Goal: Transaction & Acquisition: Purchase product/service

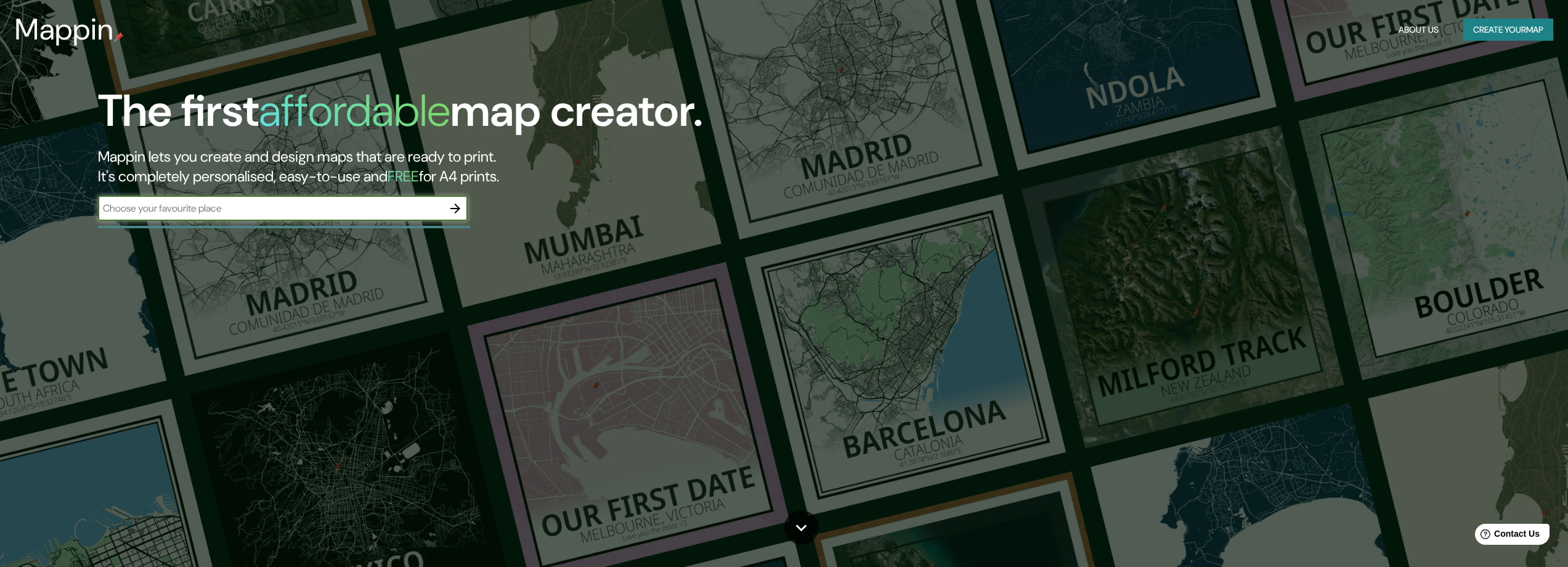
click at [288, 209] on input "text" at bounding box center [270, 208] width 345 height 14
type input "cusco"
click at [453, 209] on icon "button" at bounding box center [455, 208] width 14 height 14
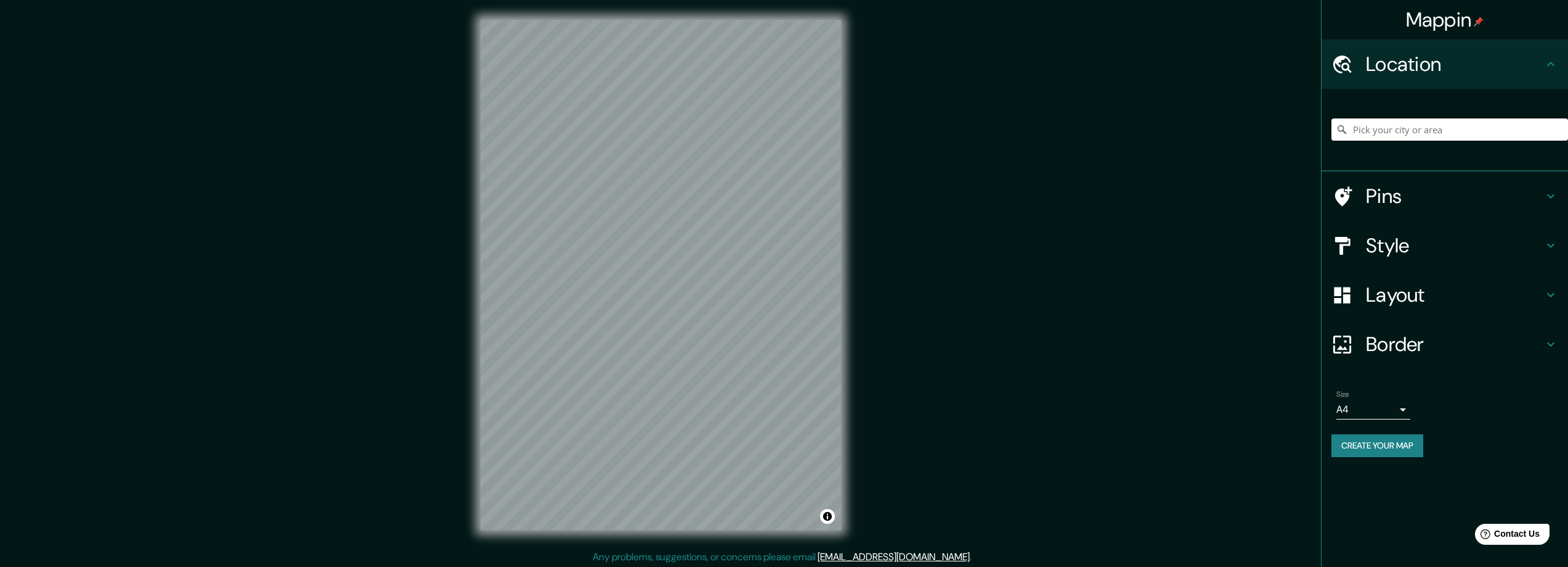
click at [1396, 137] on input "Pick your city or area" at bounding box center [1450, 130] width 237 height 22
type input "cusco"
click at [1341, 127] on icon at bounding box center [1342, 129] width 13 height 13
click at [1341, 130] on icon at bounding box center [1342, 129] width 13 height 13
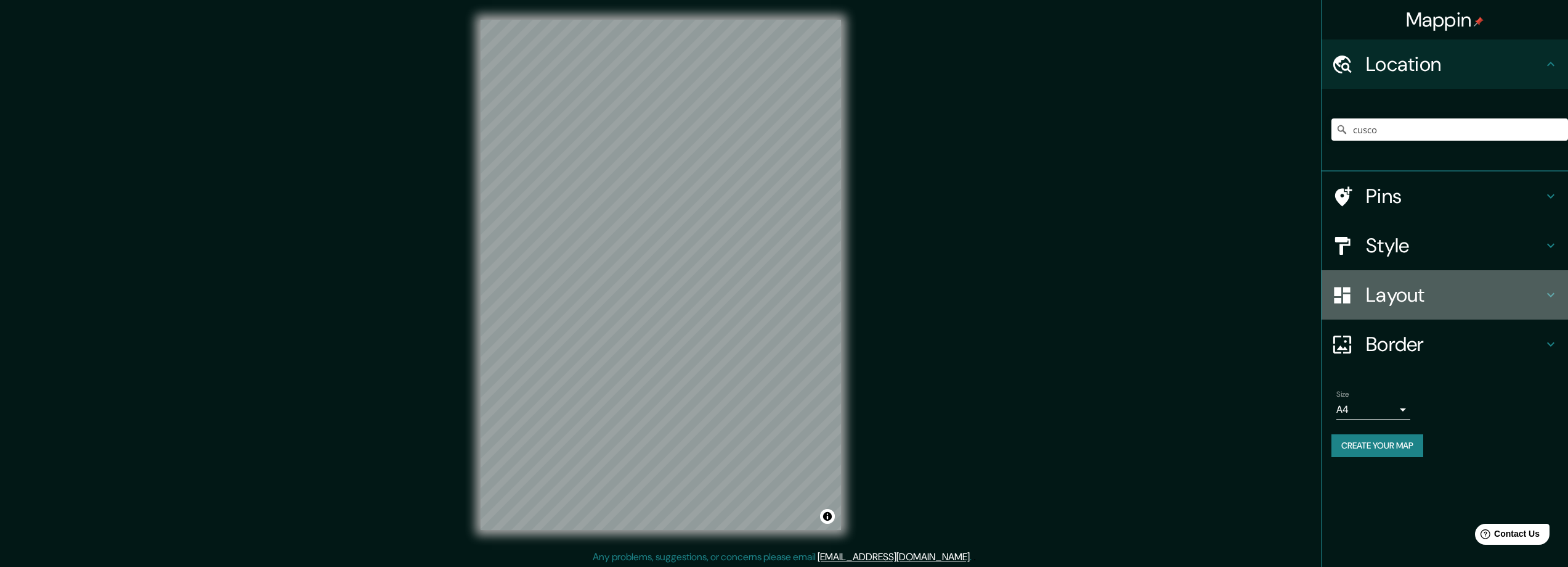
click at [1414, 302] on h4 "Layout" at bounding box center [1455, 294] width 178 height 24
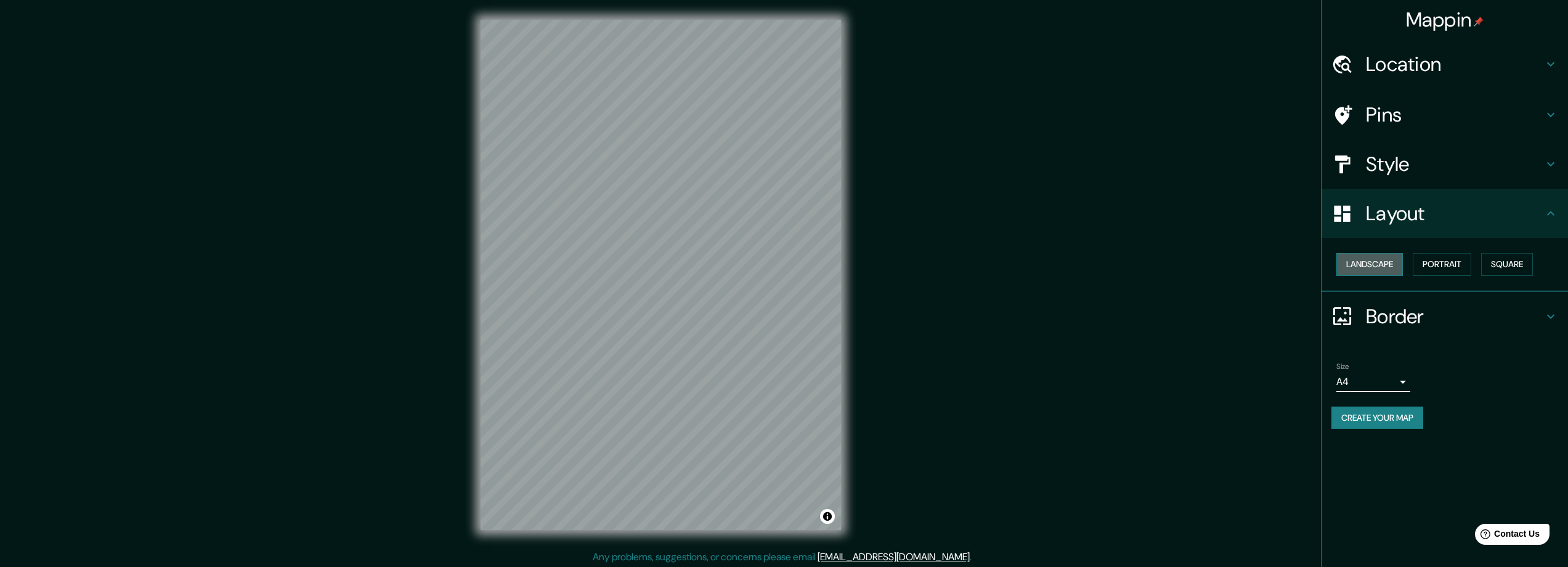
click at [1372, 266] on button "Landscape" at bounding box center [1369, 264] width 66 height 23
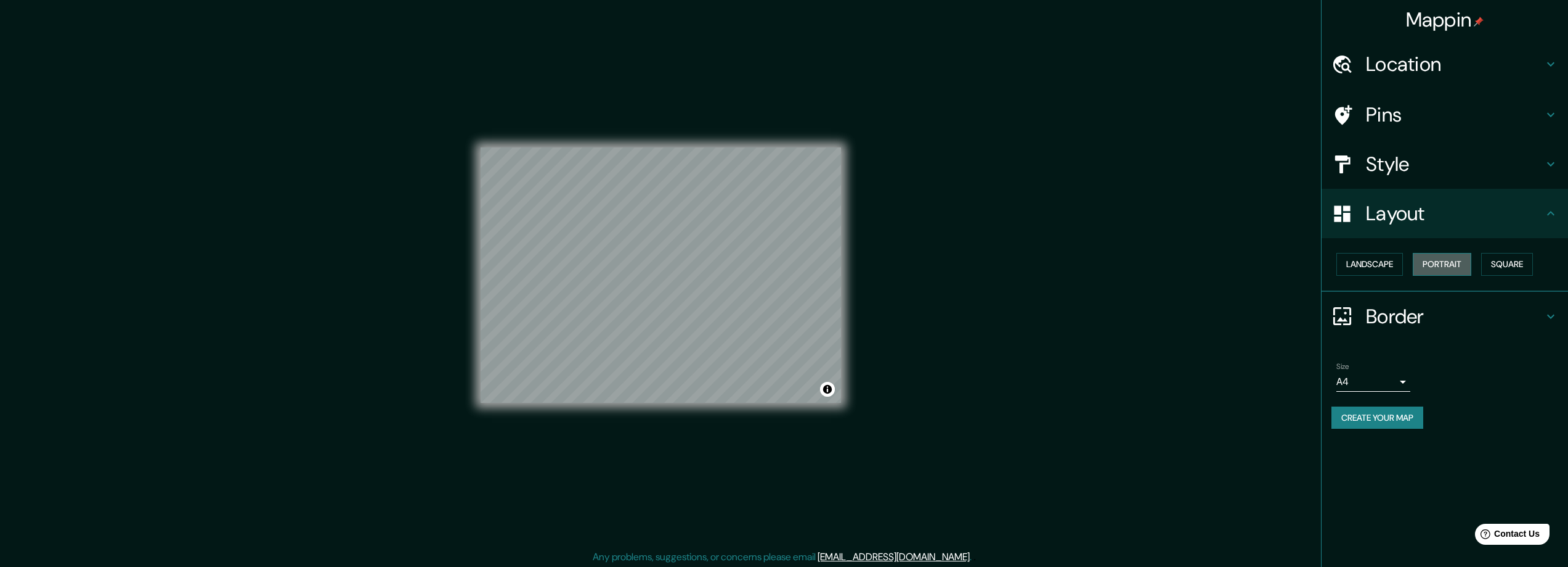
click at [1430, 260] on button "Portrait" at bounding box center [1442, 264] width 59 height 23
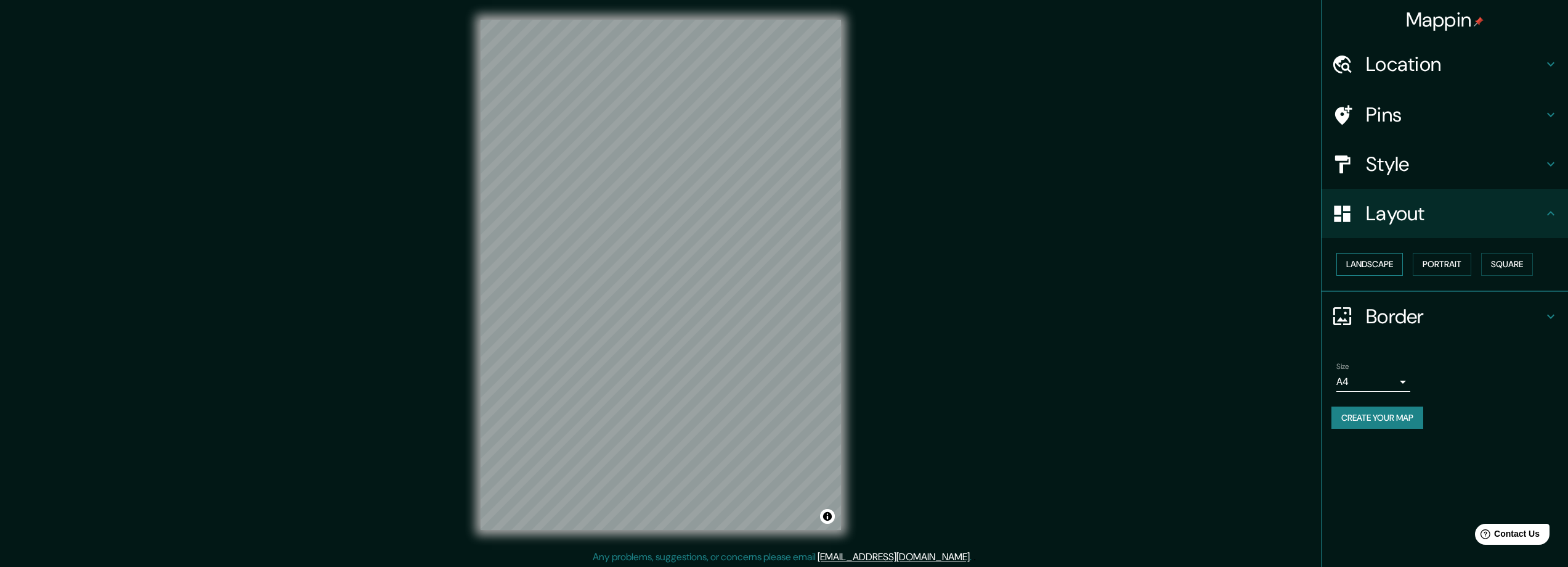
click at [1354, 265] on button "Landscape" at bounding box center [1369, 264] width 66 height 23
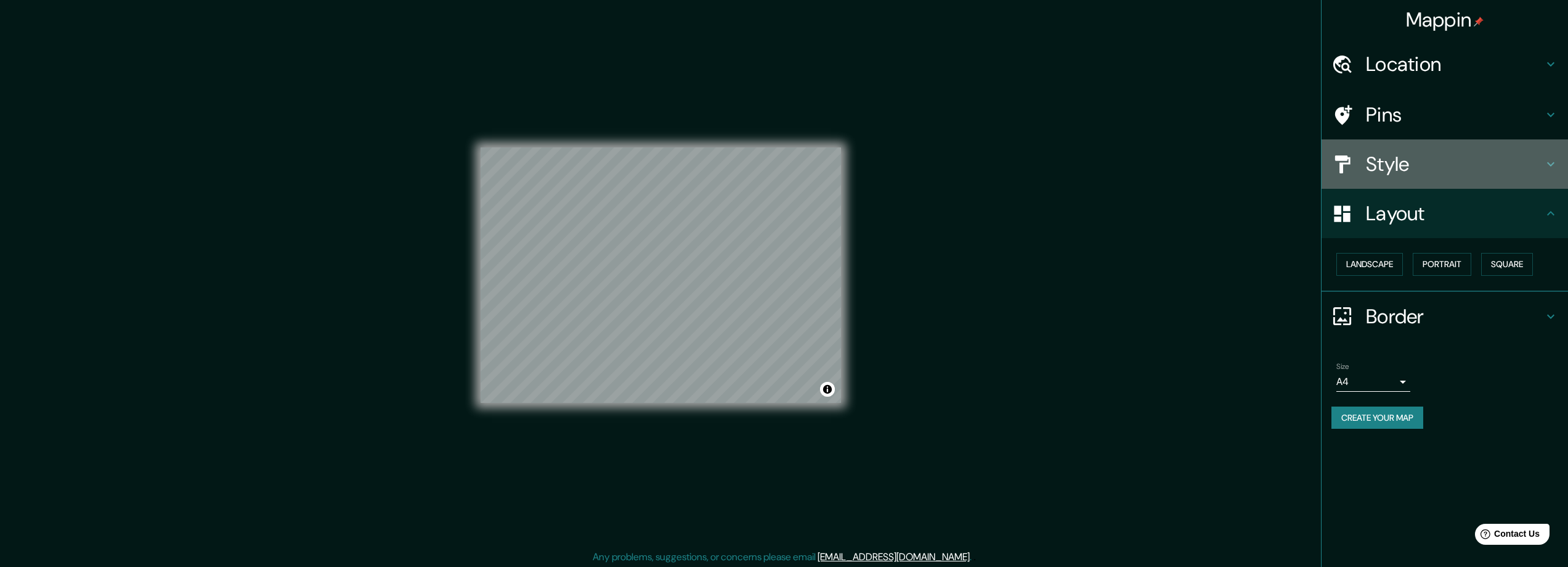
click at [1427, 169] on h4 "Style" at bounding box center [1455, 163] width 178 height 24
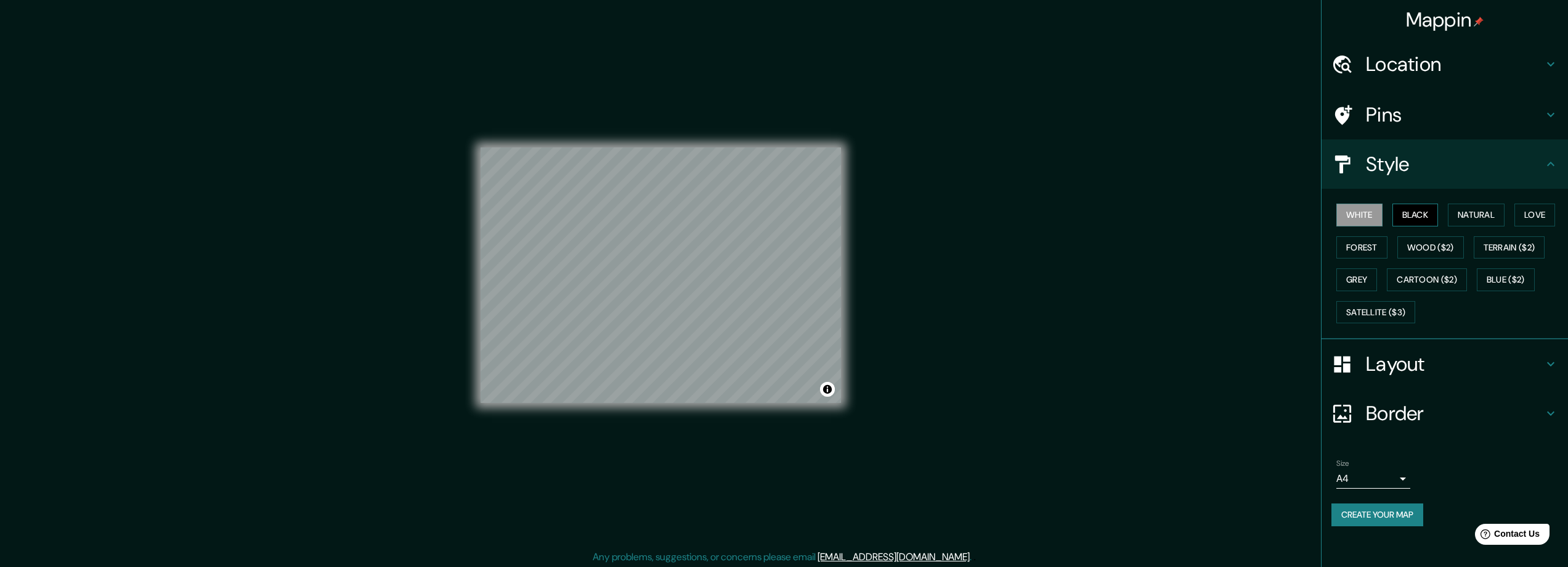
click at [1418, 219] on button "Black" at bounding box center [1415, 215] width 46 height 23
click at [1354, 217] on button "White" at bounding box center [1359, 215] width 46 height 23
click at [1369, 245] on button "Forest" at bounding box center [1362, 248] width 51 height 23
click at [1425, 244] on button "Wood ($2)" at bounding box center [1430, 248] width 66 height 23
click at [1367, 139] on div "Pins" at bounding box center [1445, 115] width 247 height 49
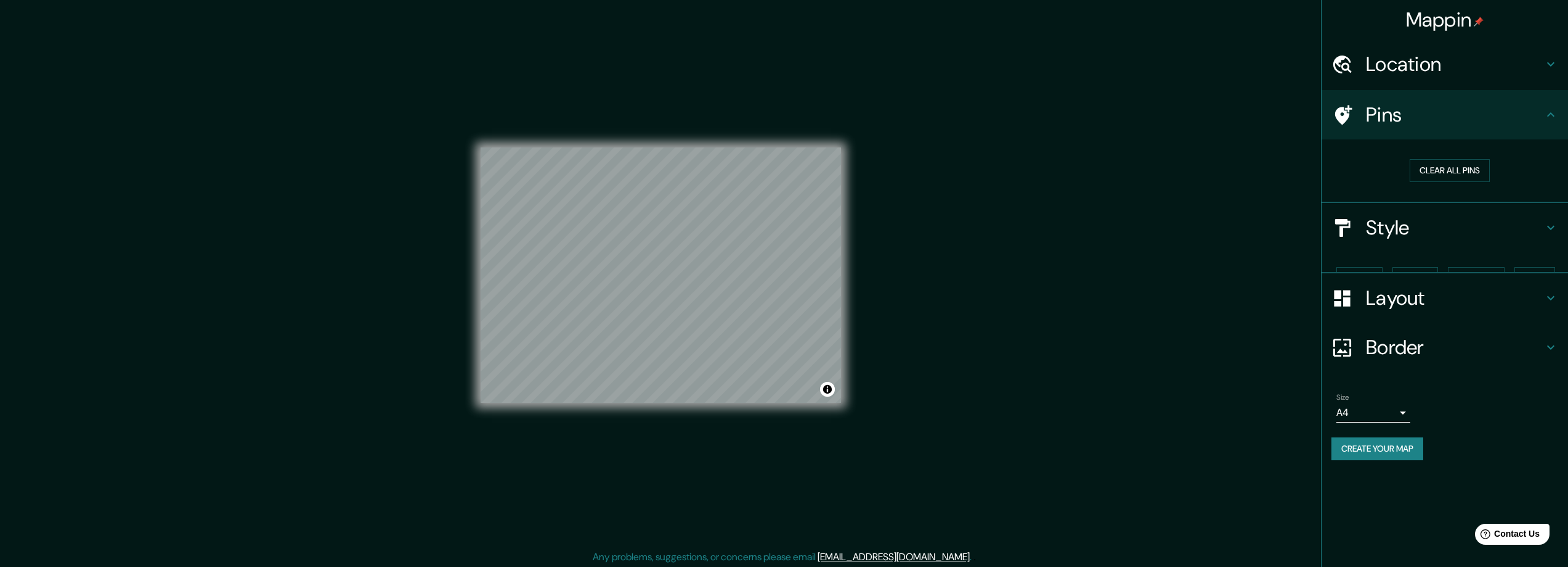
click at [1381, 128] on div "Pins" at bounding box center [1445, 115] width 247 height 49
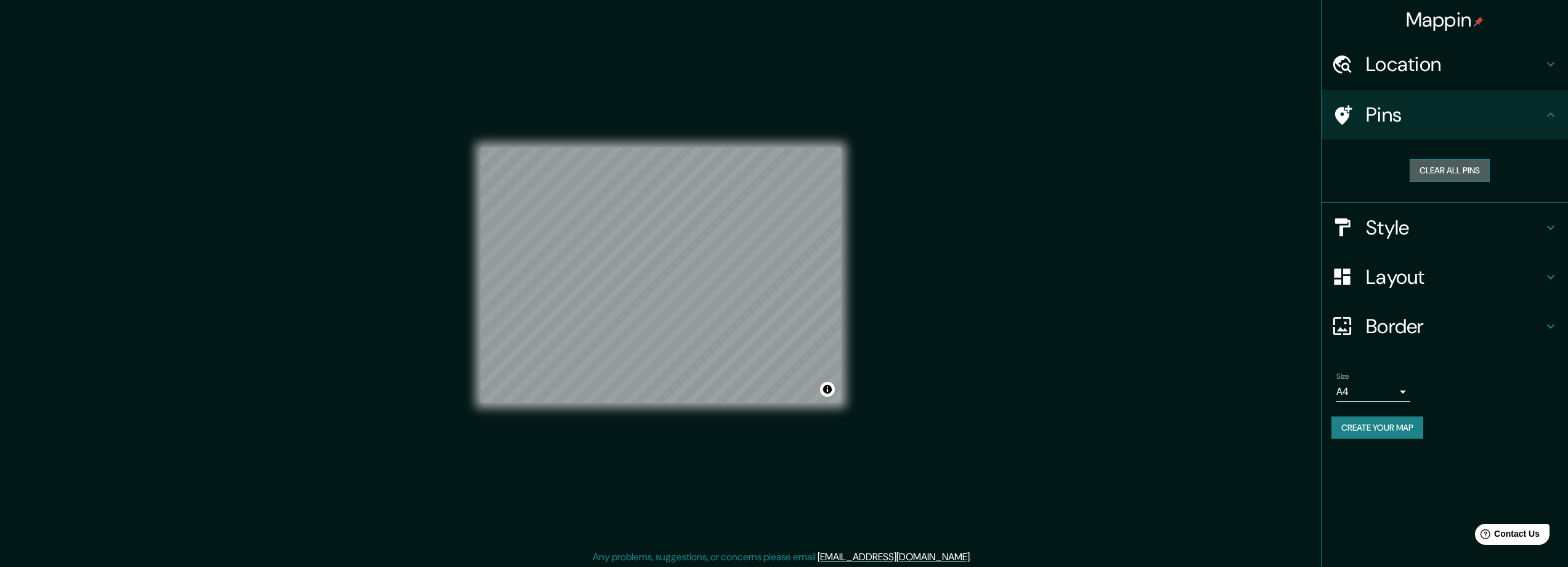
click at [1453, 173] on button "Clear all pins" at bounding box center [1450, 171] width 80 height 23
click at [1394, 281] on h4 "Layout" at bounding box center [1455, 277] width 178 height 24
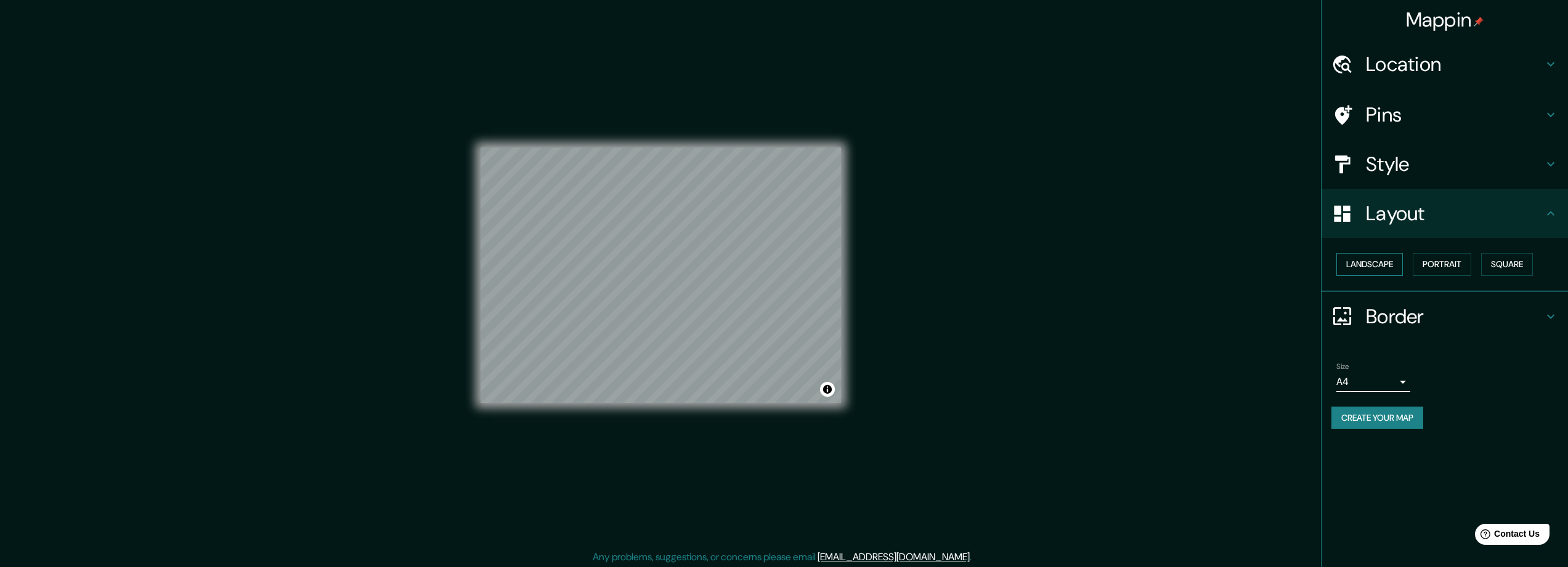
click at [1398, 267] on button "Landscape" at bounding box center [1369, 264] width 66 height 23
click at [1409, 315] on h4 "Border" at bounding box center [1455, 316] width 178 height 24
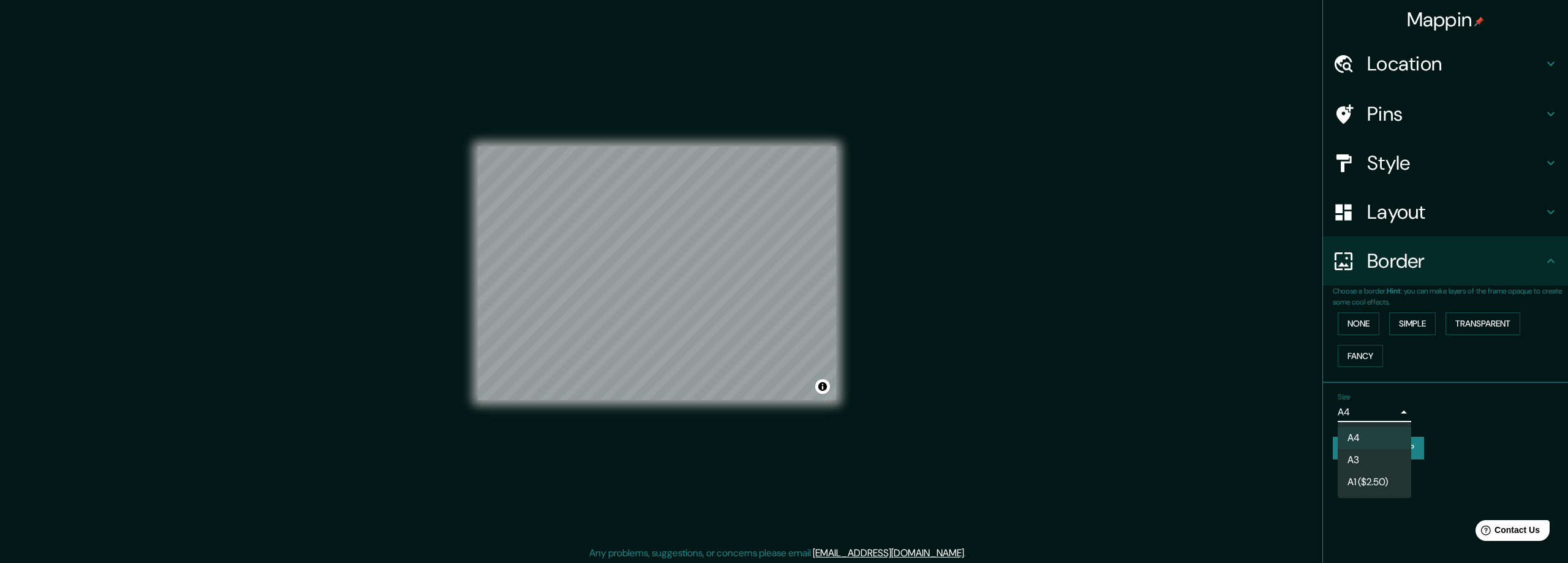
click at [1398, 408] on body "Mappin Location cusco Pins Style Layout Border Choose a border. Hint : you can …" at bounding box center [784, 281] width 1568 height 563
click at [1365, 460] on li "A3" at bounding box center [1374, 460] width 73 height 22
type input "a4"
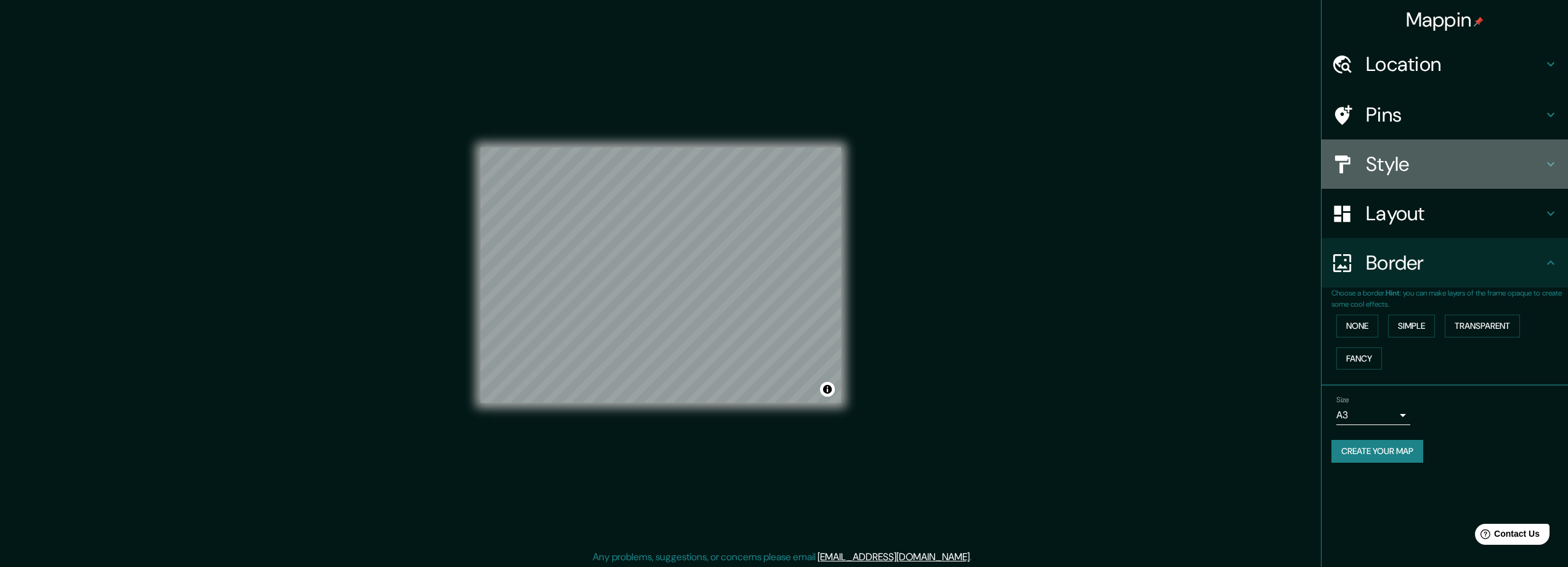
click at [1452, 168] on h4 "Style" at bounding box center [1455, 163] width 178 height 24
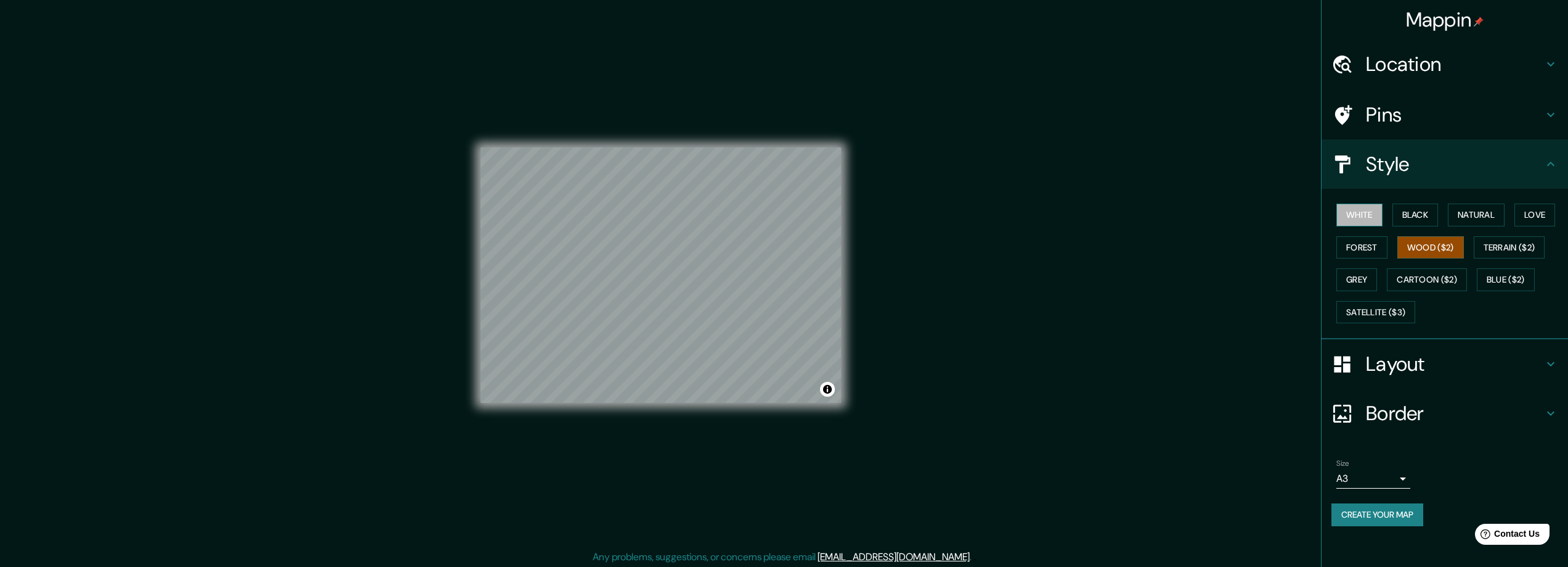
click at [1364, 215] on button "White" at bounding box center [1359, 215] width 46 height 23
click at [1391, 216] on div "White Black Natural Love Forest Wood ($2) Terrain ($2) Grey Cartoon ($2) Blue (…" at bounding box center [1450, 263] width 237 height 130
click at [1407, 217] on button "Black" at bounding box center [1415, 215] width 46 height 23
click at [1488, 217] on button "Natural" at bounding box center [1477, 215] width 57 height 23
click at [1369, 246] on button "Forest" at bounding box center [1362, 248] width 51 height 23
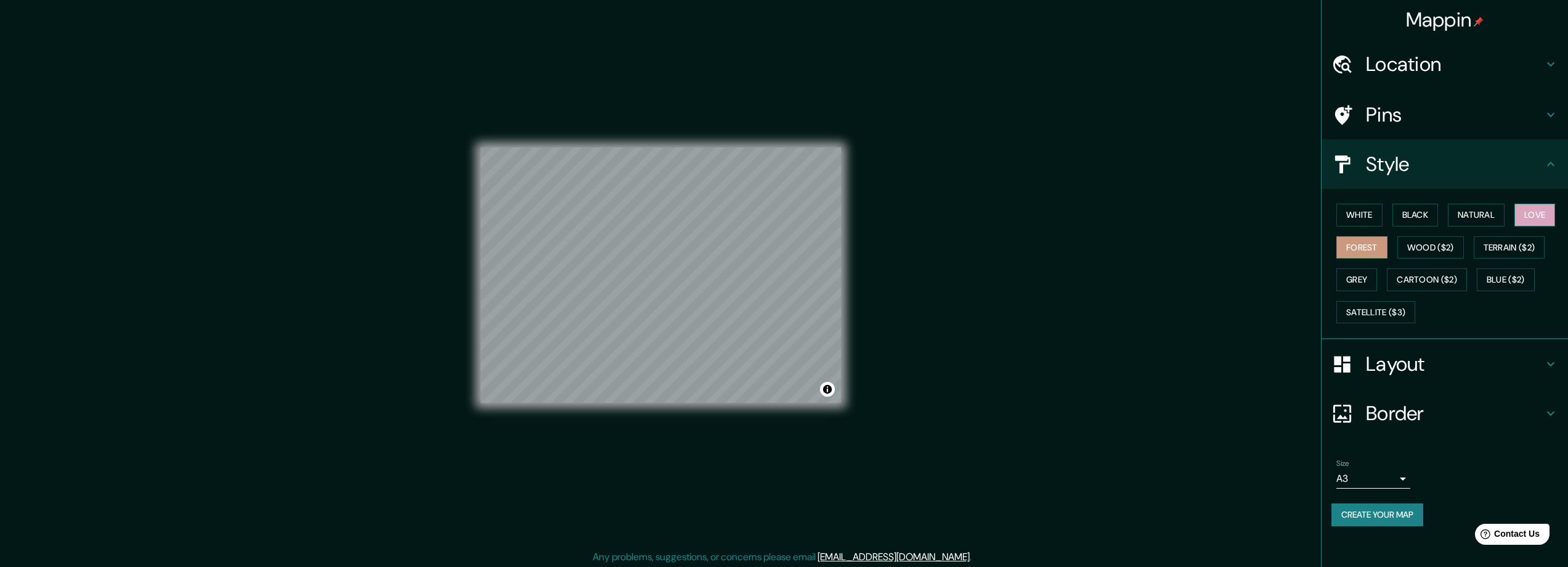
click at [1534, 208] on button "Love" at bounding box center [1535, 215] width 41 height 23
click at [1509, 216] on div "White Black Natural Love Forest Wood ($2) Terrain ($2) Grey Cartoon ($2) Blue (…" at bounding box center [1450, 263] width 237 height 130
click at [1361, 279] on button "Grey" at bounding box center [1357, 279] width 41 height 23
click at [1373, 306] on button "Satellite ($3)" at bounding box center [1376, 312] width 79 height 23
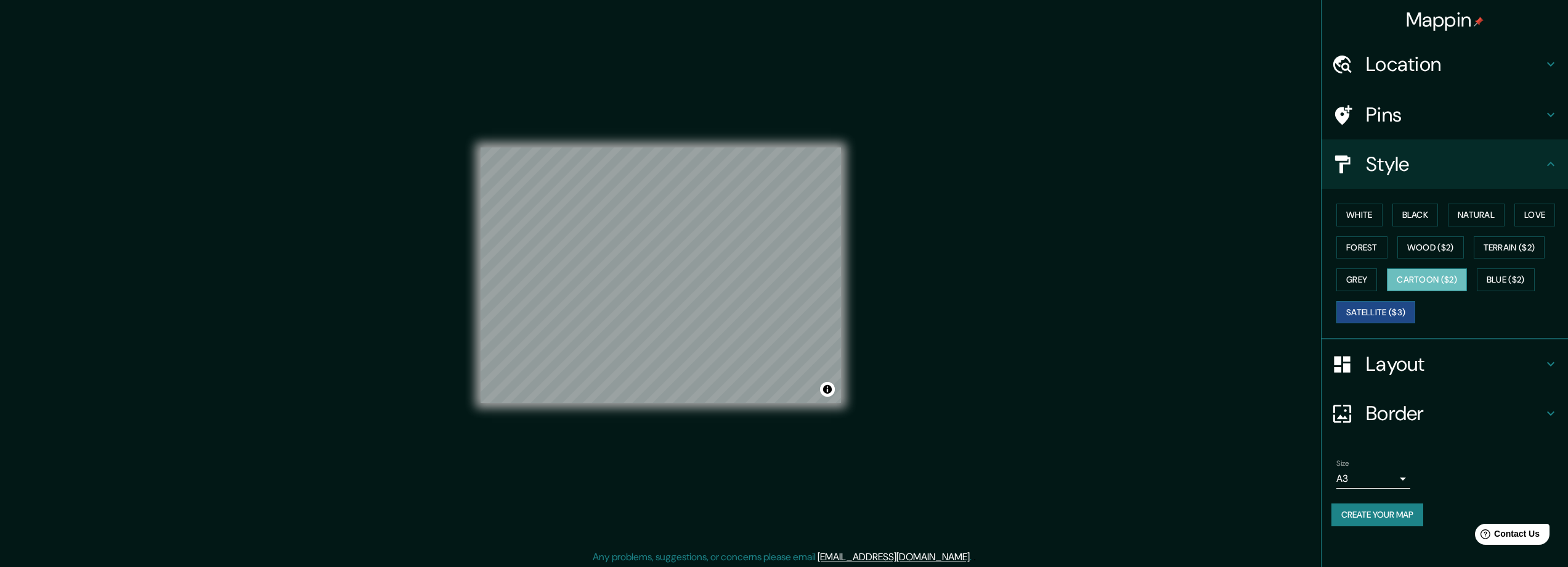
click at [1429, 285] on button "Cartoon ($2)" at bounding box center [1427, 279] width 80 height 23
click at [1500, 283] on button "Blue ($2)" at bounding box center [1506, 279] width 58 height 23
click at [1384, 240] on button "Forest" at bounding box center [1362, 248] width 51 height 23
click at [1371, 194] on div "White Black Natural Love Forest Wood ($2) Terrain ($2) Grey Cartoon ($2) Blue (…" at bounding box center [1445, 264] width 247 height 150
click at [1374, 213] on button "White" at bounding box center [1359, 215] width 46 height 23
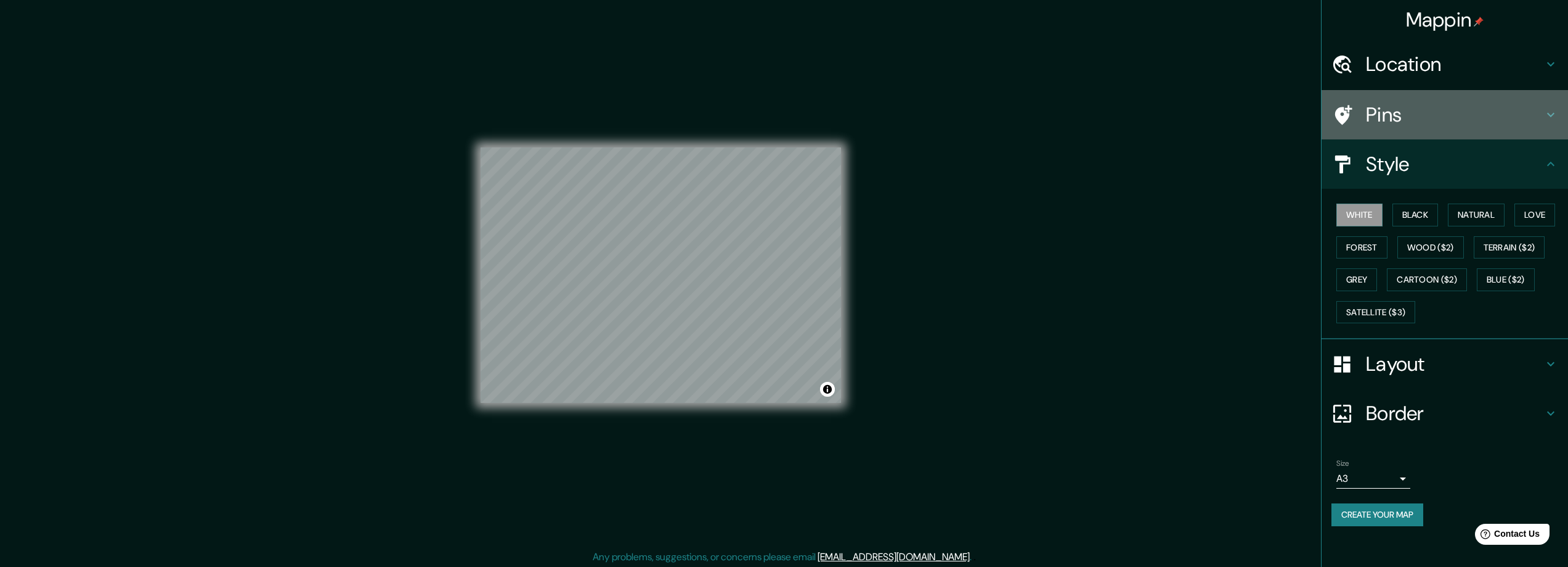
click at [1415, 119] on h4 "Pins" at bounding box center [1455, 114] width 178 height 24
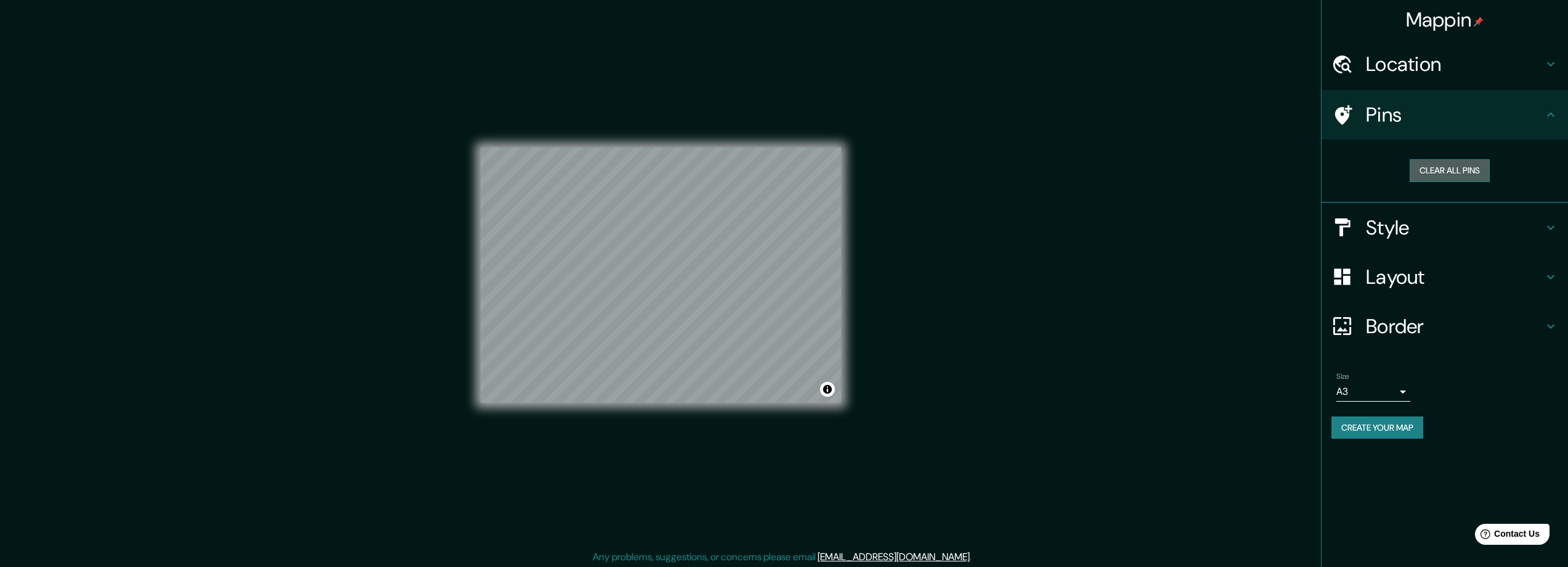
click at [1454, 161] on button "Clear all pins" at bounding box center [1450, 171] width 80 height 23
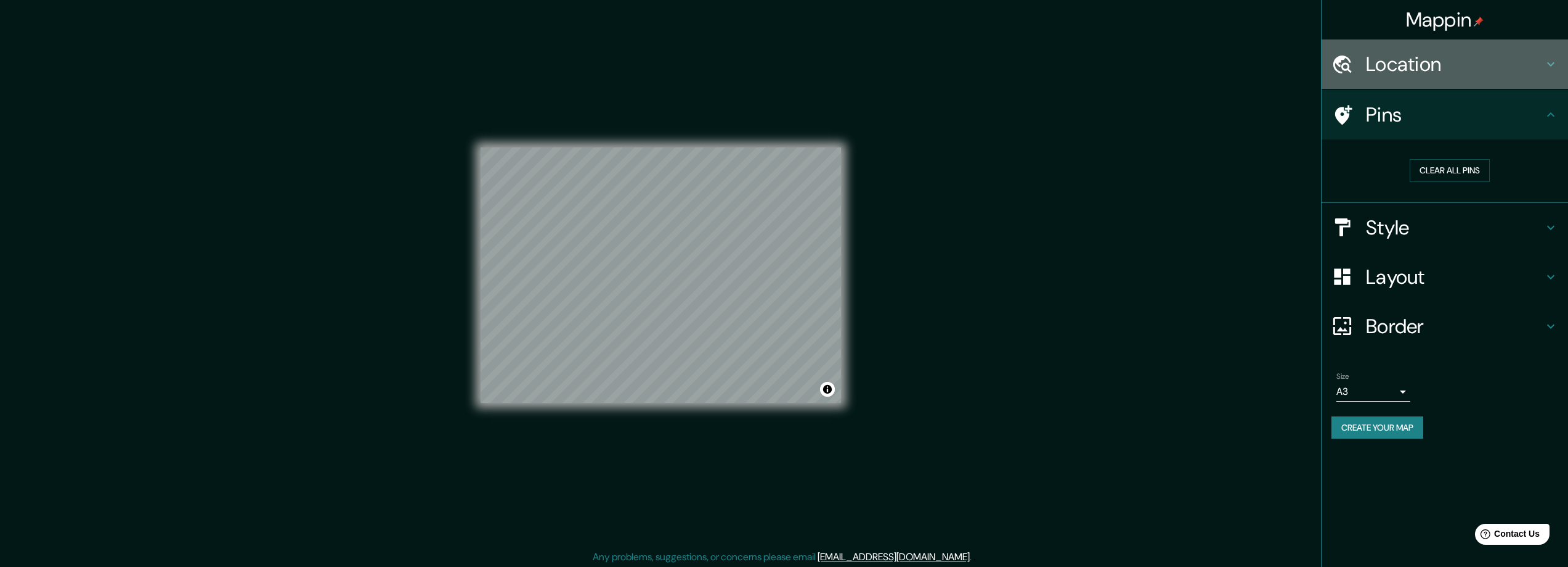
click at [1427, 78] on div "Location" at bounding box center [1445, 64] width 247 height 49
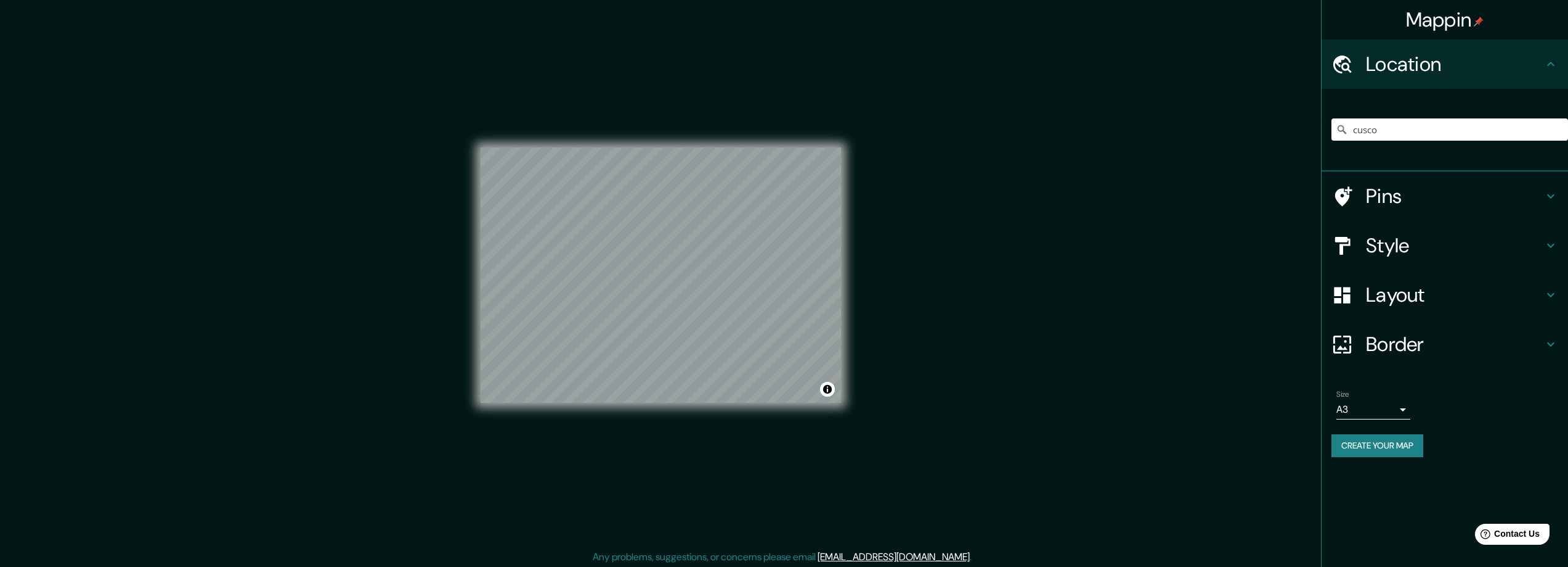
click at [1402, 76] on h4 "Location" at bounding box center [1455, 64] width 178 height 24
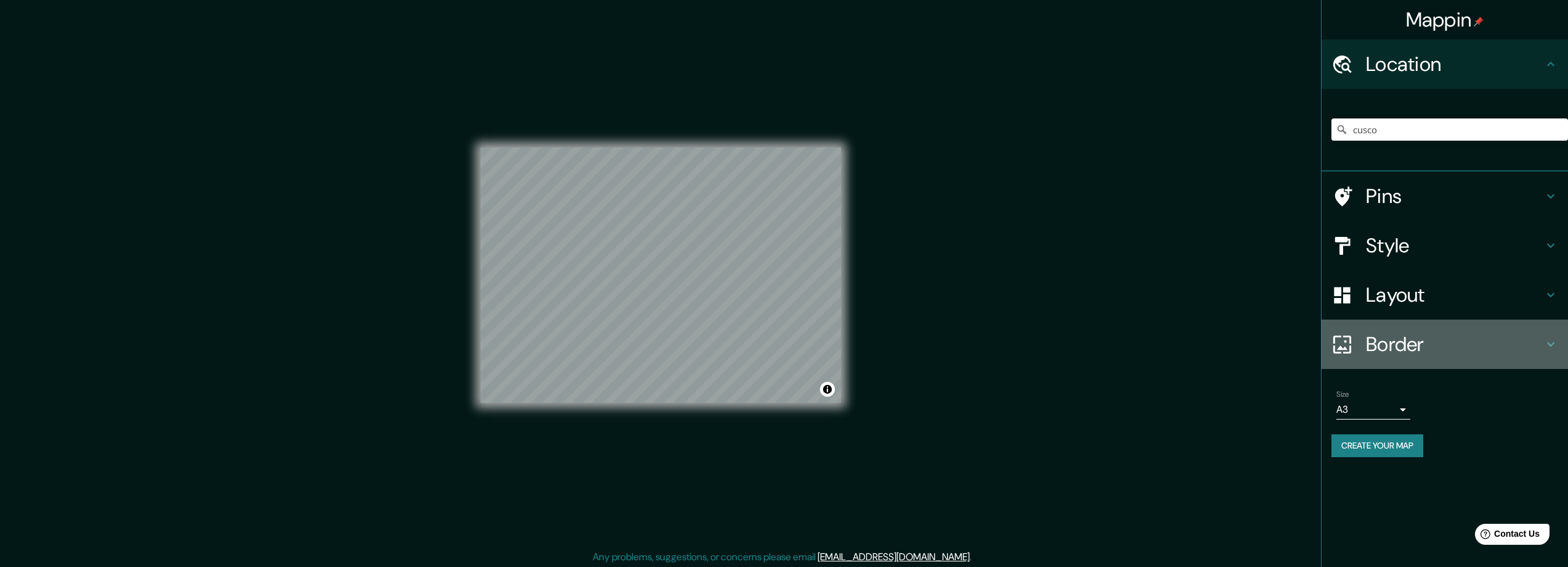
click at [1373, 343] on h4 "Border" at bounding box center [1455, 344] width 178 height 24
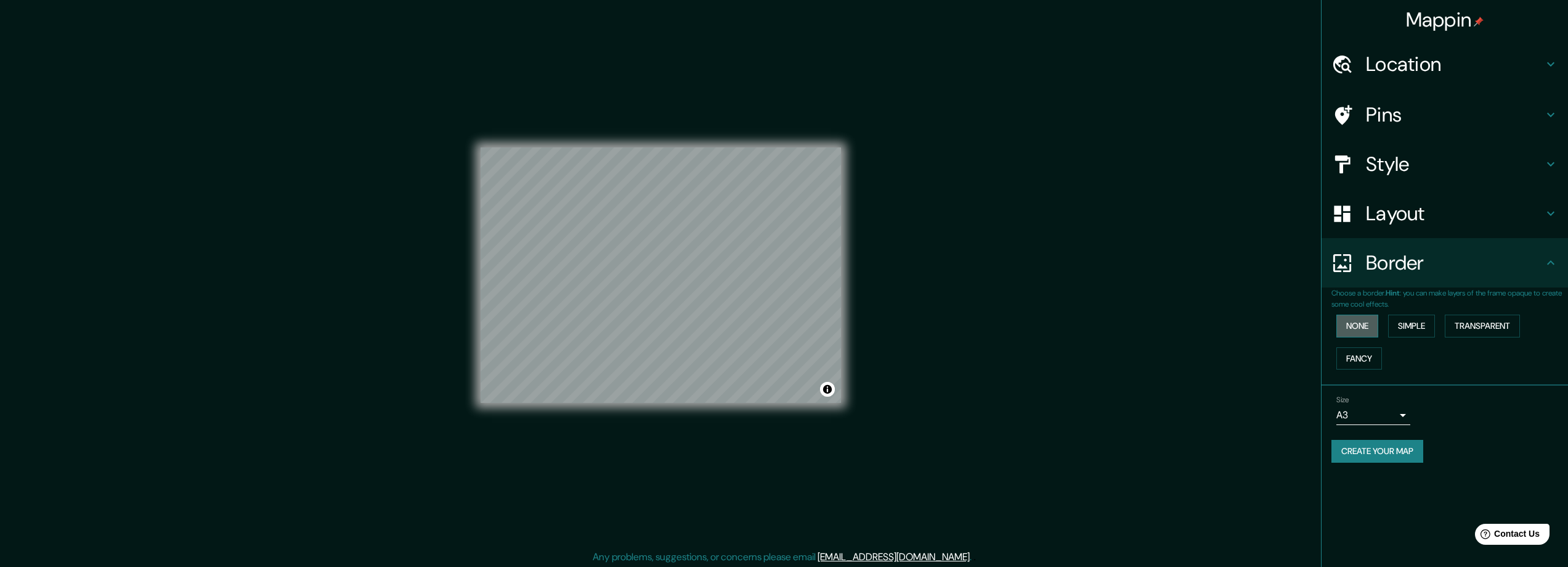
click at [1350, 321] on button "None" at bounding box center [1357, 326] width 42 height 23
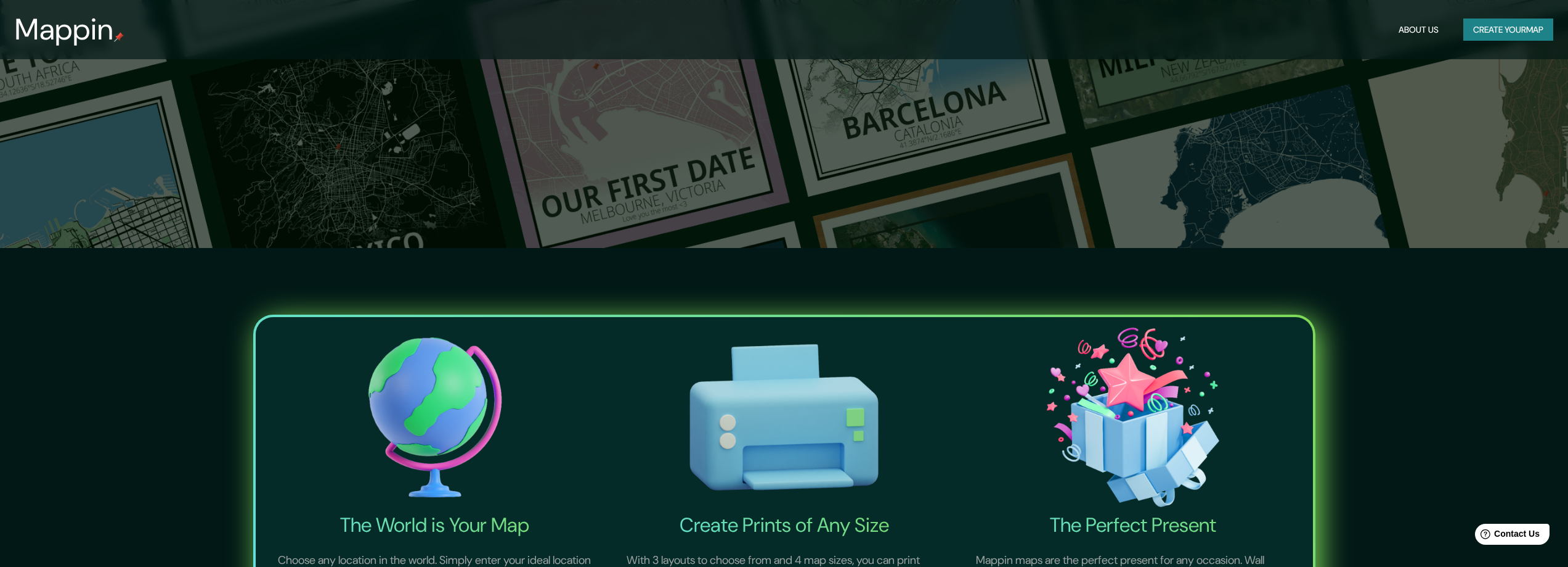
scroll to position [308, 0]
